Goal: Task Accomplishment & Management: Manage account settings

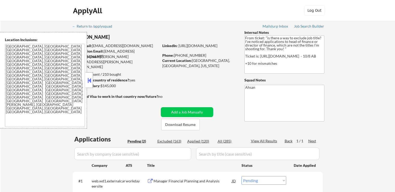
select select ""pending""
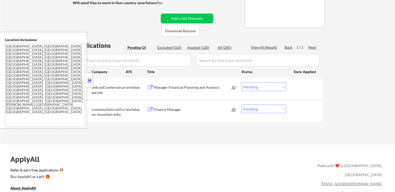
scroll to position [130, 0]
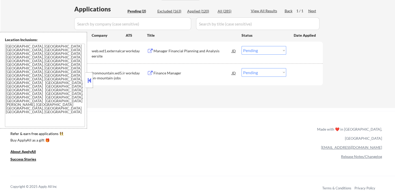
click at [160, 75] on div "Finance Manager" at bounding box center [193, 72] width 79 height 5
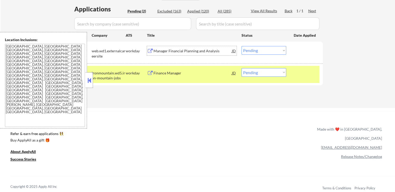
click at [160, 49] on div "Manager Financial Planning and Analysis" at bounding box center [193, 50] width 79 height 5
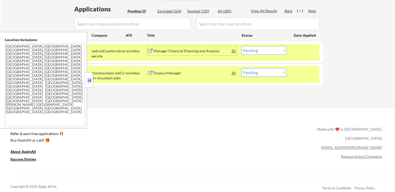
click at [267, 76] on select "Choose an option... Pending Applied Excluded (Questions) Excluded (Expired) Exc…" at bounding box center [264, 72] width 45 height 9
select select ""applied""
click at [242, 68] on select "Choose an option... Pending Applied Excluded (Questions) Excluded (Expired) Exc…" at bounding box center [264, 72] width 45 height 9
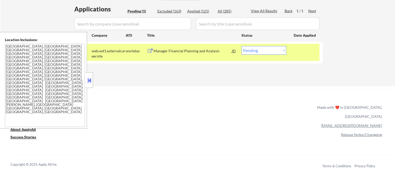
click at [166, 51] on div "Manager Financial Planning and Analysis" at bounding box center [193, 50] width 79 height 5
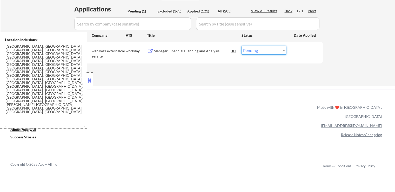
drag, startPoint x: 252, startPoint y: 48, endPoint x: 255, endPoint y: 51, distance: 4.3
click at [253, 48] on select "Choose an option... Pending Applied Excluded (Questions) Excluded (Expired) Exc…" at bounding box center [264, 50] width 45 height 9
select select ""excluded__salary_""
click at [242, 46] on select "Choose an option... Pending Applied Excluded (Questions) Excluded (Expired) Exc…" at bounding box center [264, 50] width 45 height 9
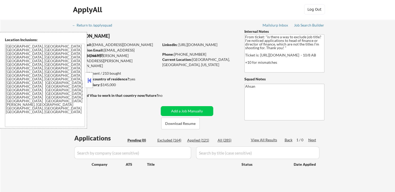
scroll to position [0, 0]
